Goal: Complete application form

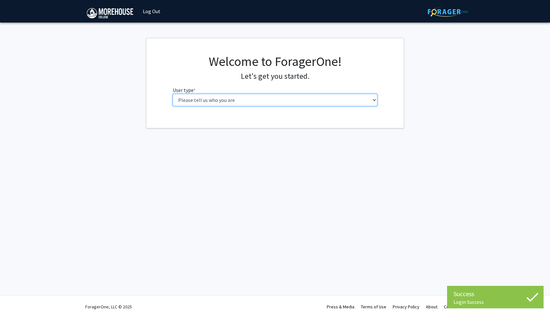
select select "1: undergrad"
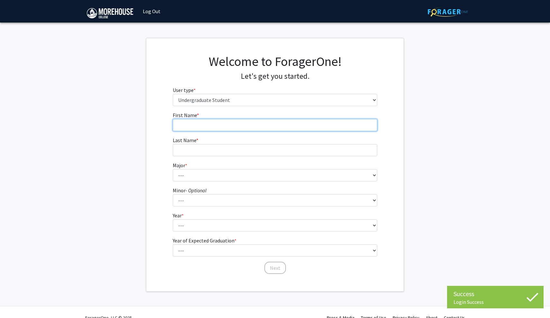
click at [247, 122] on input "First Name * required" at bounding box center [275, 125] width 205 height 12
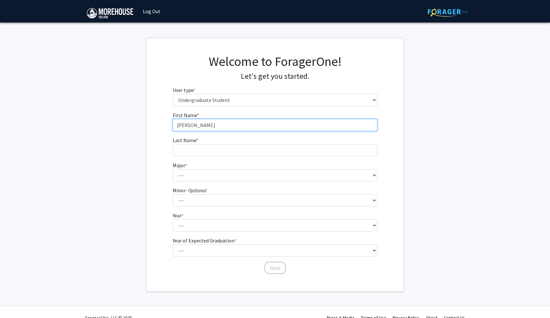
type input "[PERSON_NAME]"
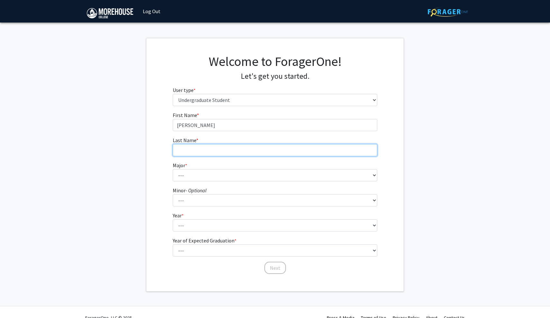
click at [225, 155] on input "Last Name * required" at bounding box center [275, 150] width 205 height 12
type input "[PERSON_NAME]"
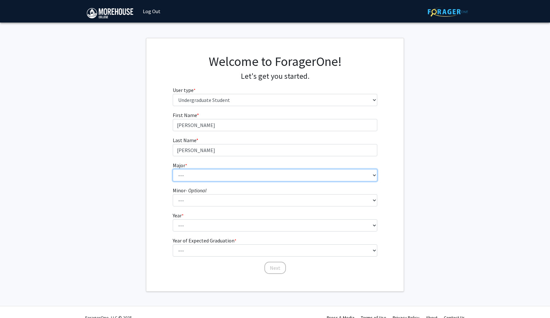
select select "5: 2095"
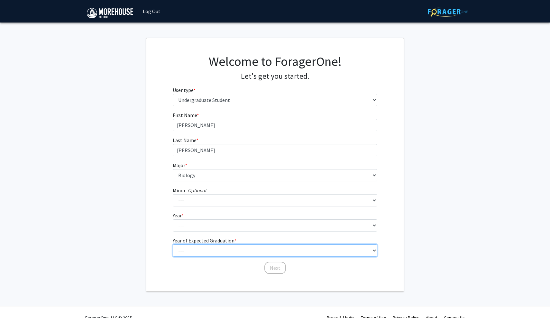
select select "5: 2029"
click at [201, 233] on form "First Name * required [PERSON_NAME] Last Name * required [PERSON_NAME] * requir…" at bounding box center [275, 189] width 205 height 157
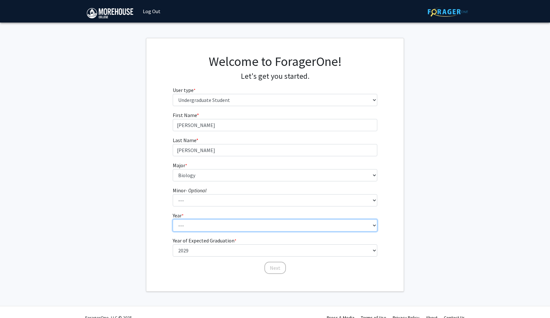
select select "1: first-year"
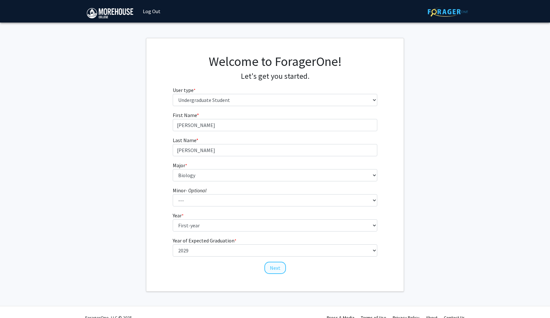
click at [273, 267] on button "Next" at bounding box center [275, 268] width 22 height 12
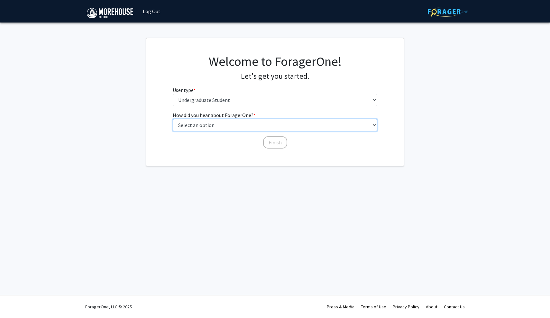
select select "2: faculty_recommendation"
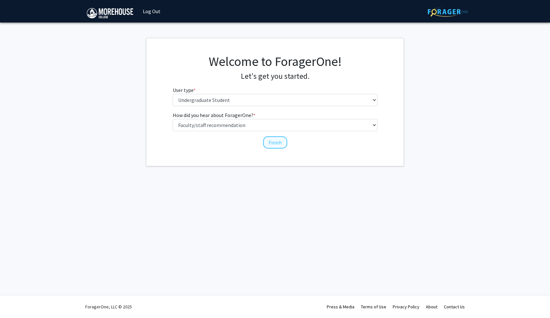
click at [270, 143] on button "Finish" at bounding box center [275, 142] width 24 height 12
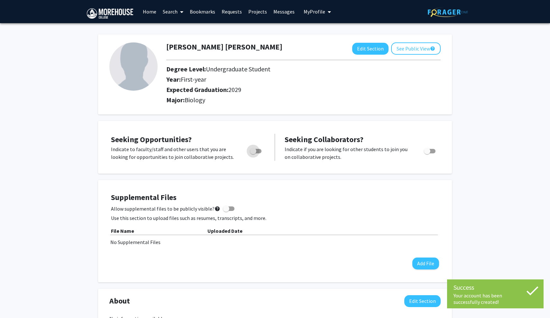
click at [256, 154] on span "Toggle" at bounding box center [253, 151] width 6 height 6
click at [253, 154] on input "Are you actively seeking opportunities?" at bounding box center [253, 153] width 0 height 0
checkbox input "true"
